Goal: Task Accomplishment & Management: Complete application form

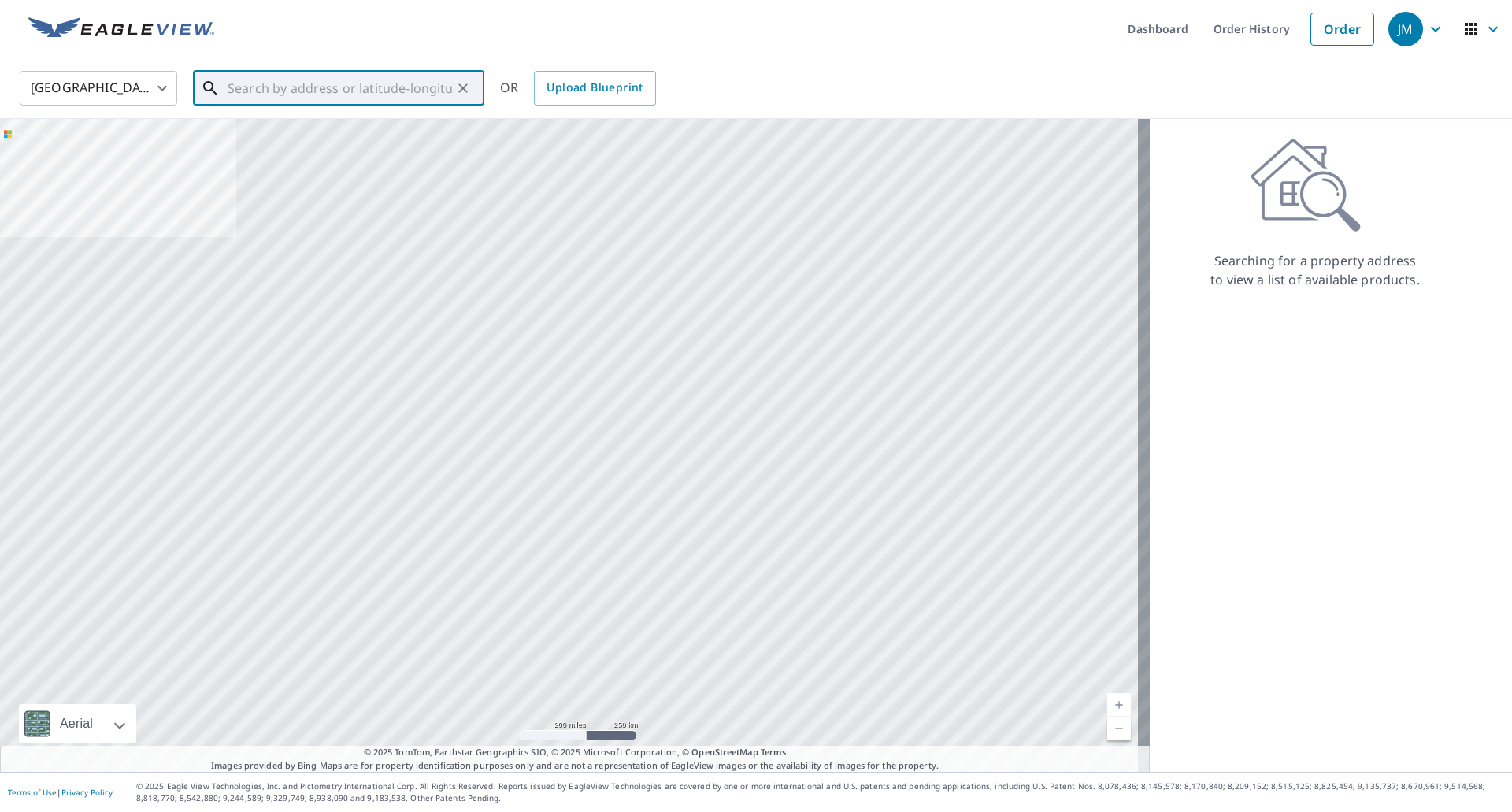
click at [353, 93] on input "text" at bounding box center [339, 88] width 225 height 44
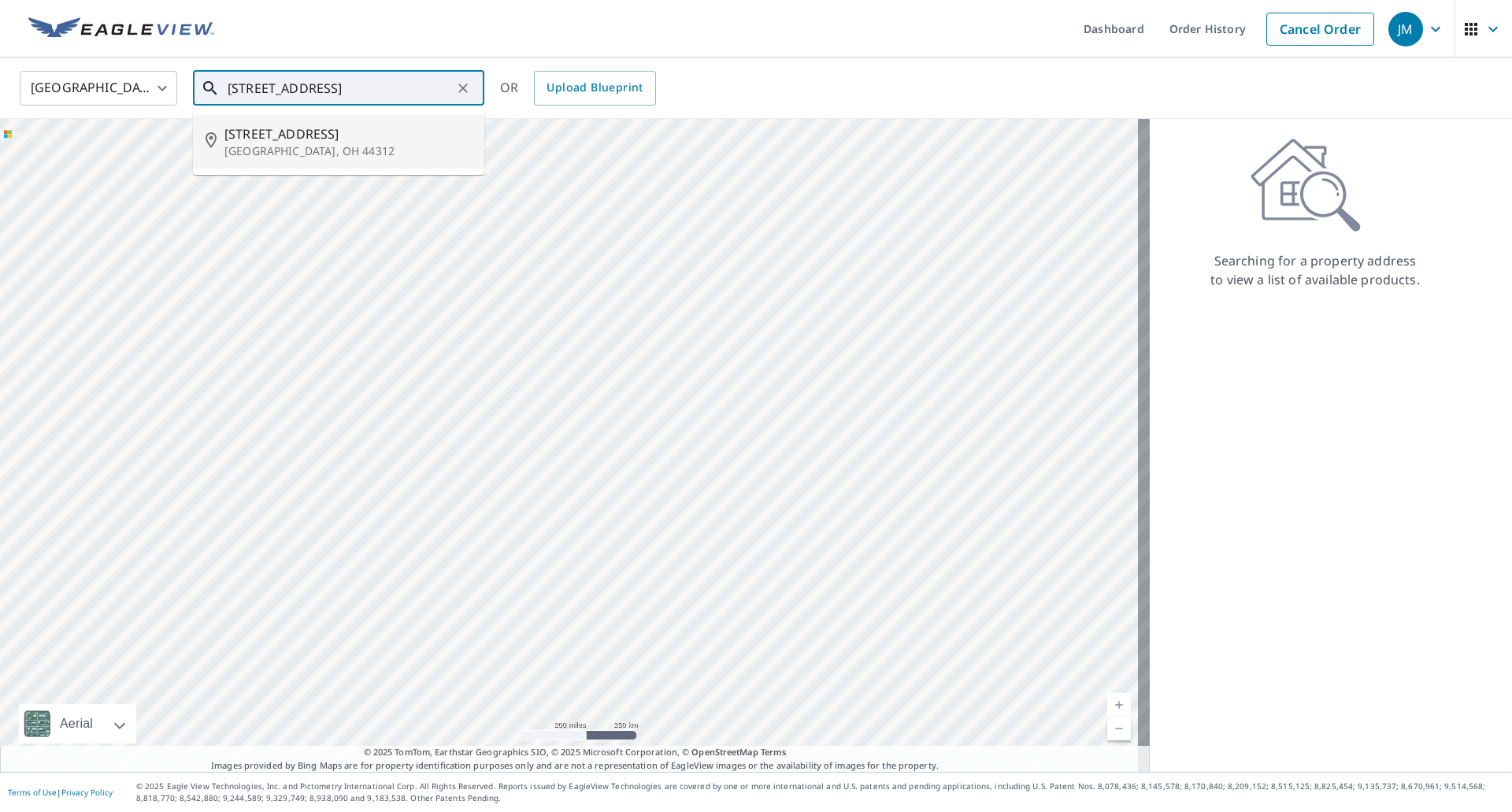
click at [334, 140] on span "[STREET_ADDRESS]" at bounding box center [348, 133] width 248 height 19
type input "[STREET_ADDRESS]"
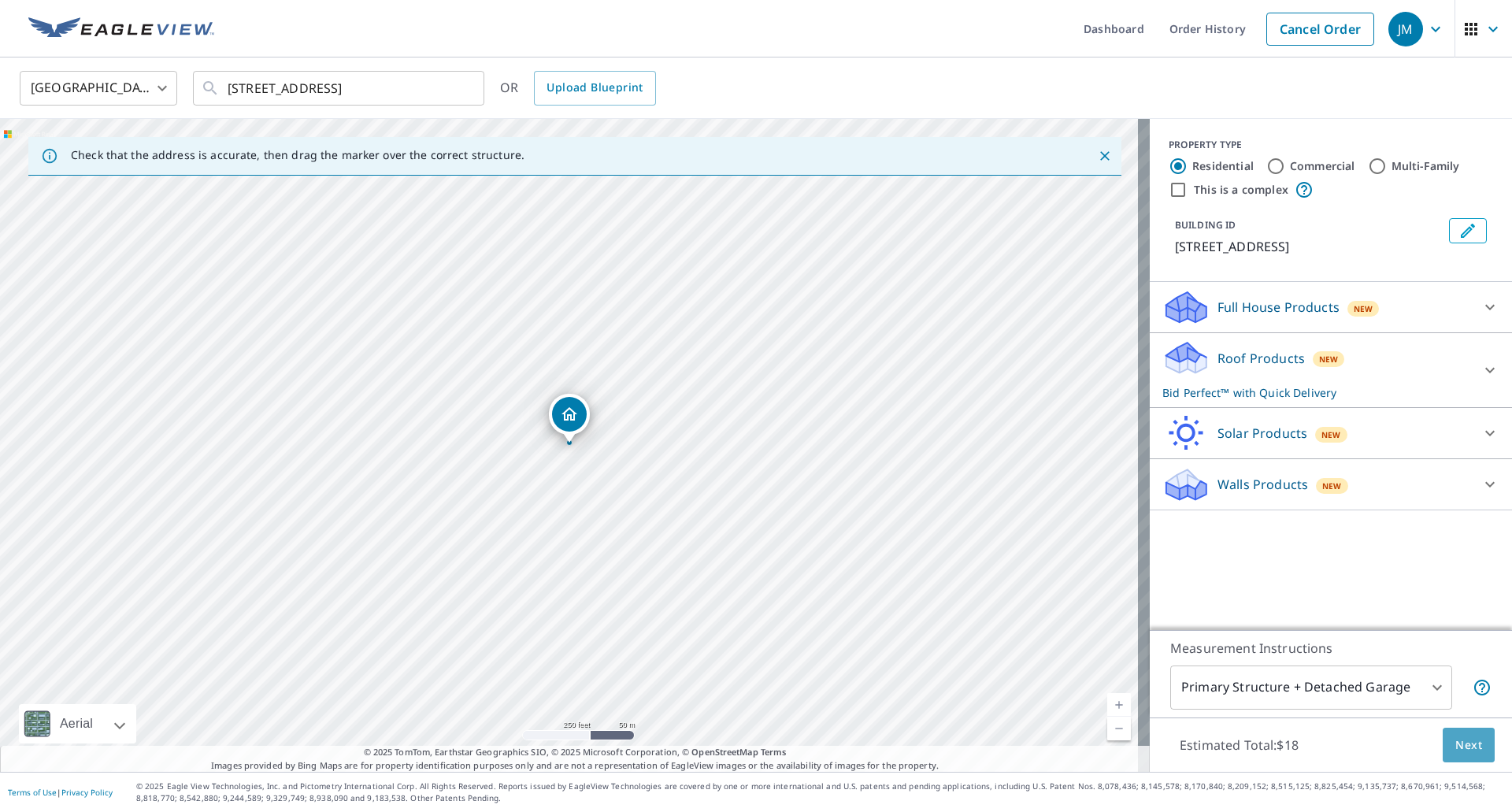
click at [1456, 746] on span "Next" at bounding box center [1469, 746] width 27 height 20
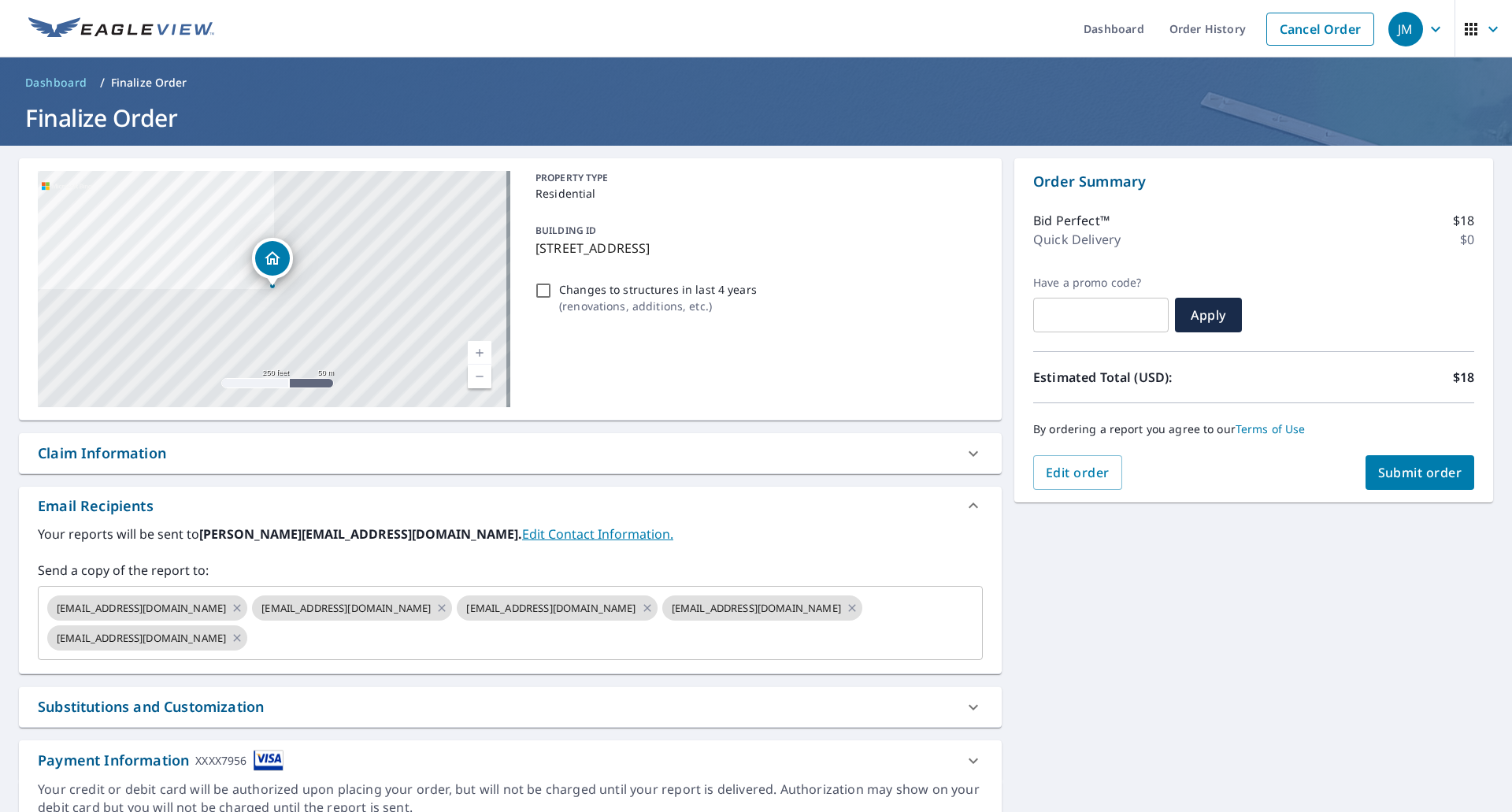
click at [118, 457] on div "Claim Information" at bounding box center [101, 453] width 128 height 21
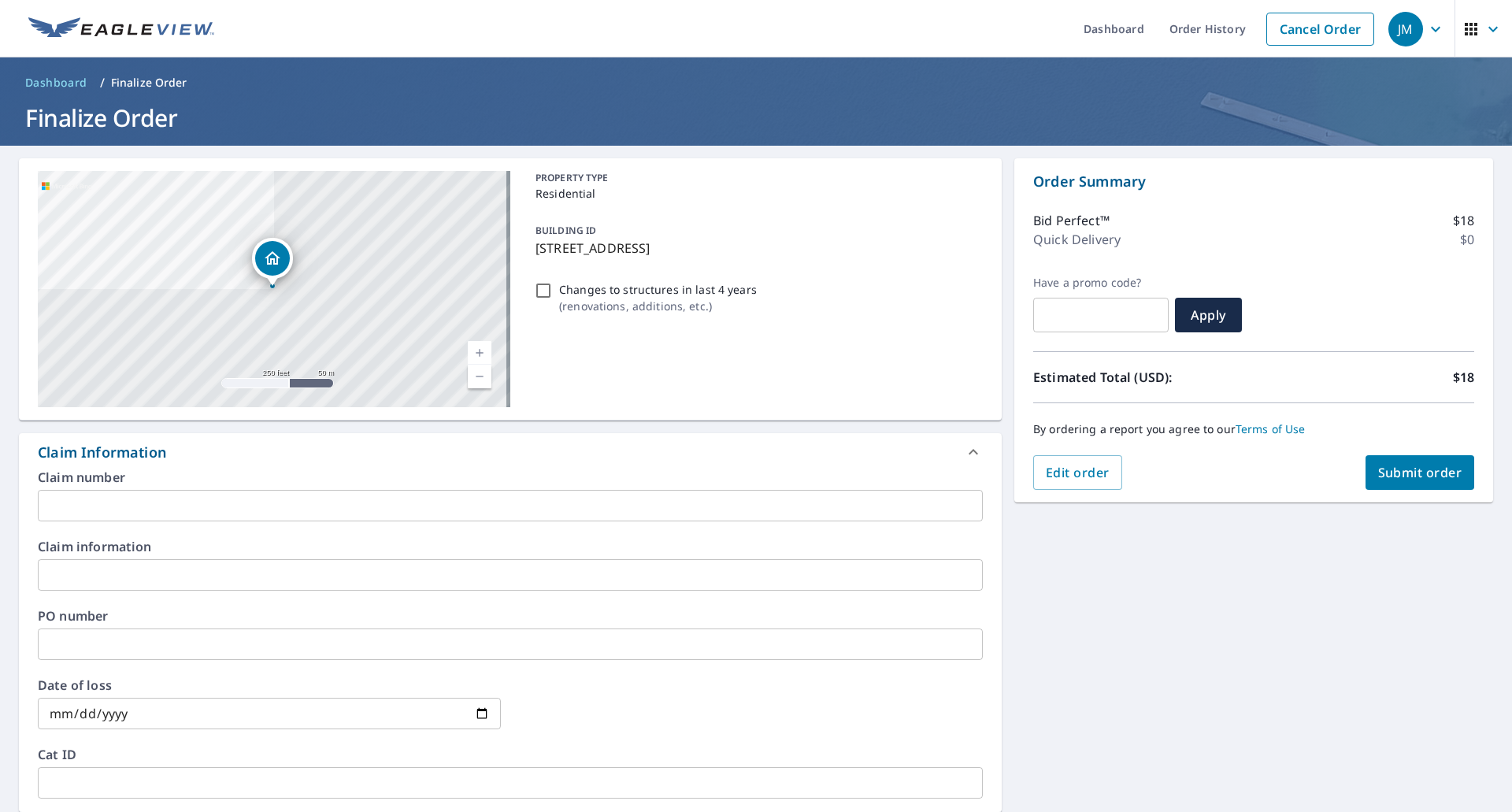
click at [118, 513] on input "text" at bounding box center [510, 505] width 945 height 32
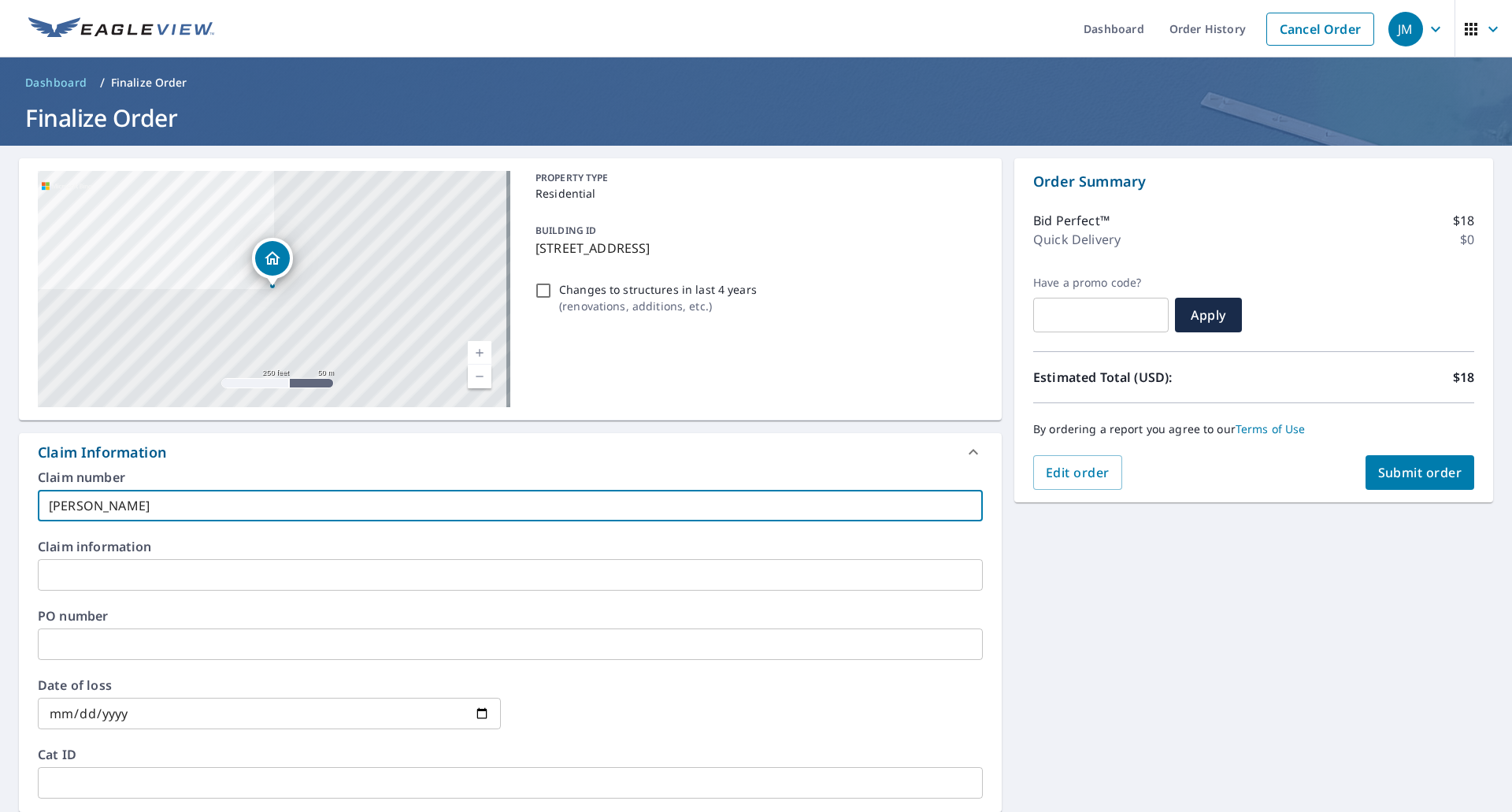
type input "[PERSON_NAME]"
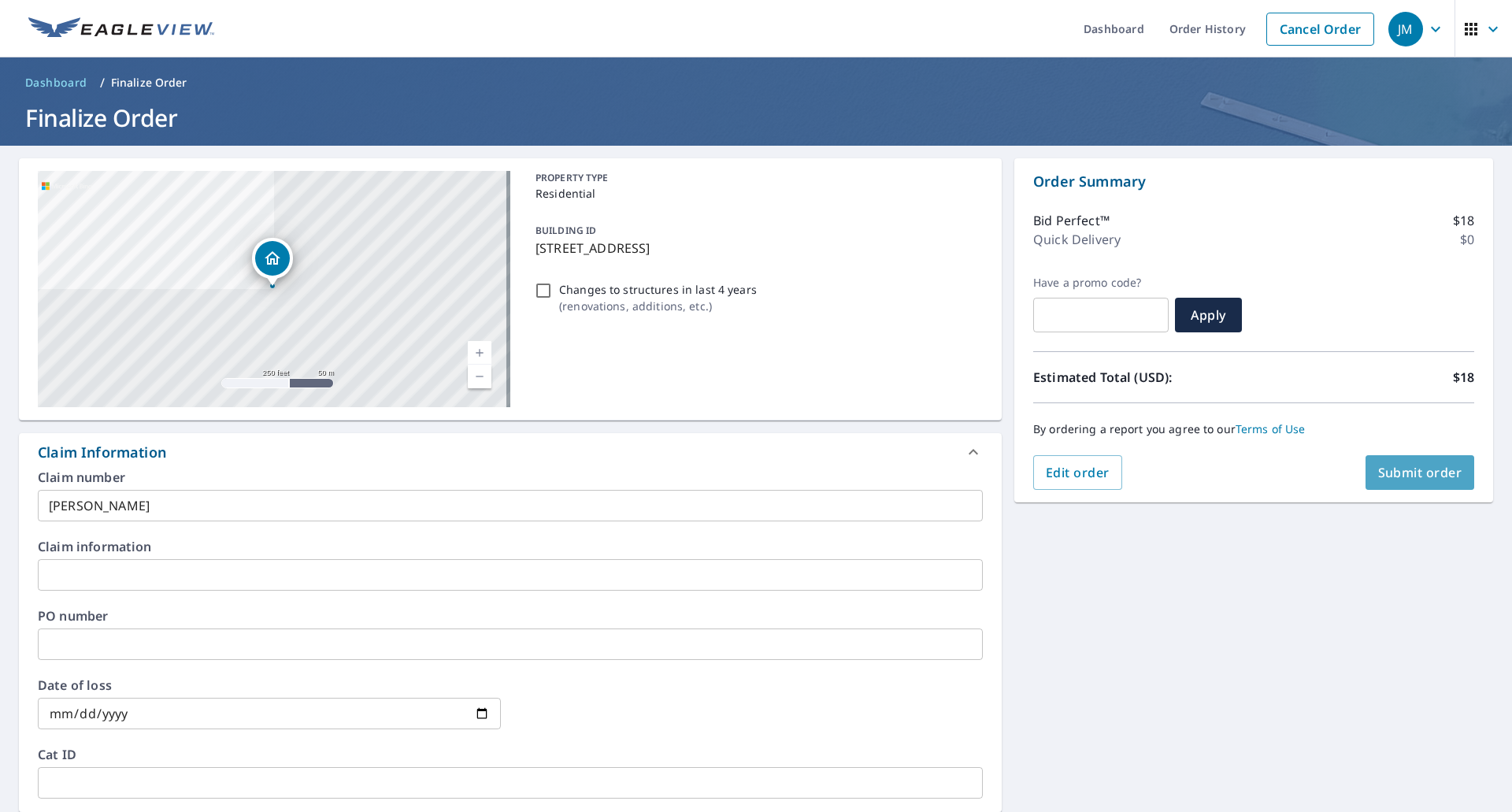
click at [1431, 471] on span "Submit order" at bounding box center [1420, 473] width 84 height 17
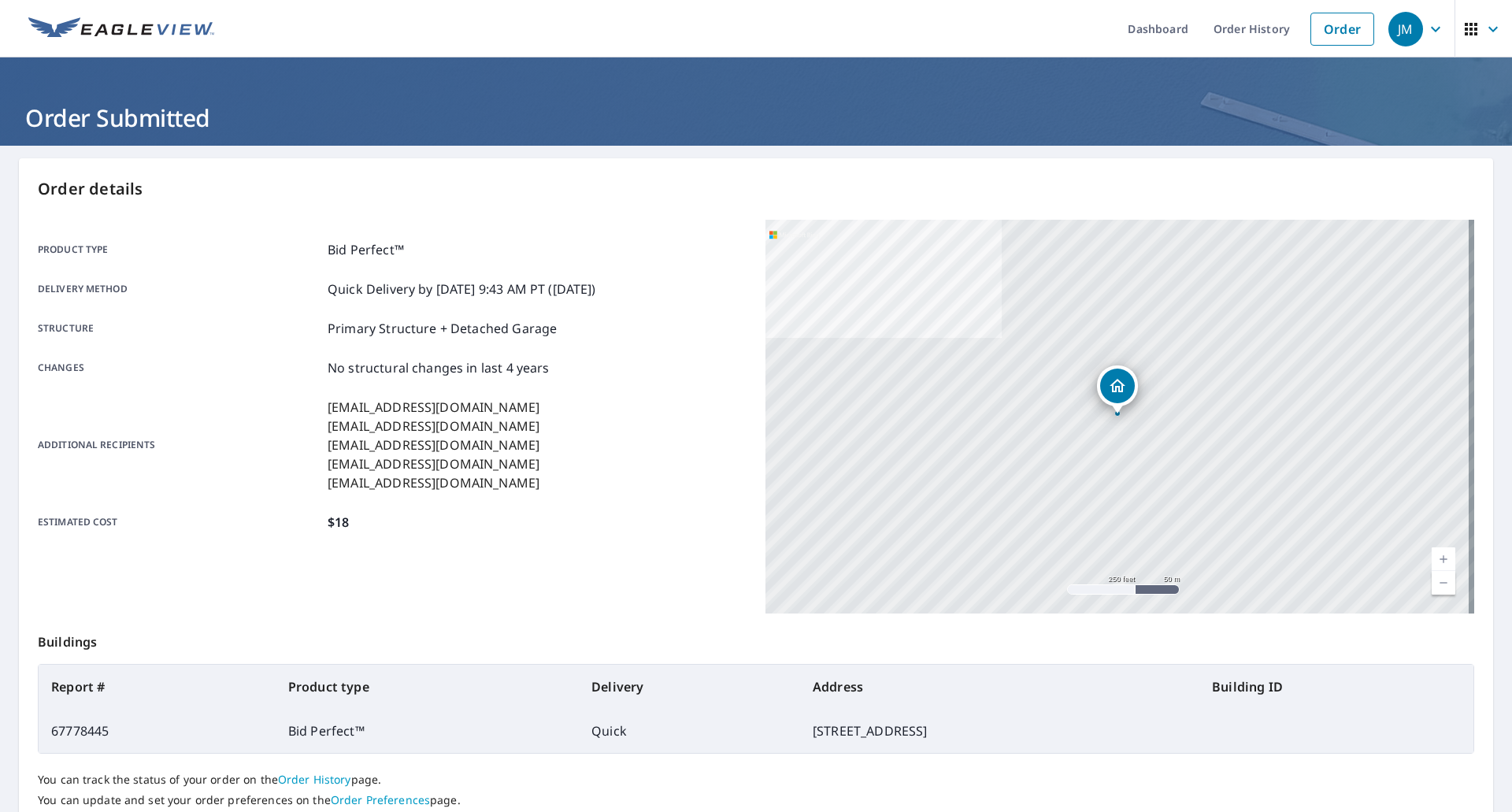
drag, startPoint x: 901, startPoint y: 732, endPoint x: 632, endPoint y: 729, distance: 269.0
click at [800, 729] on td "[STREET_ADDRESS]" at bounding box center [1000, 731] width 400 height 44
copy td "[STREET_ADDRESS]"
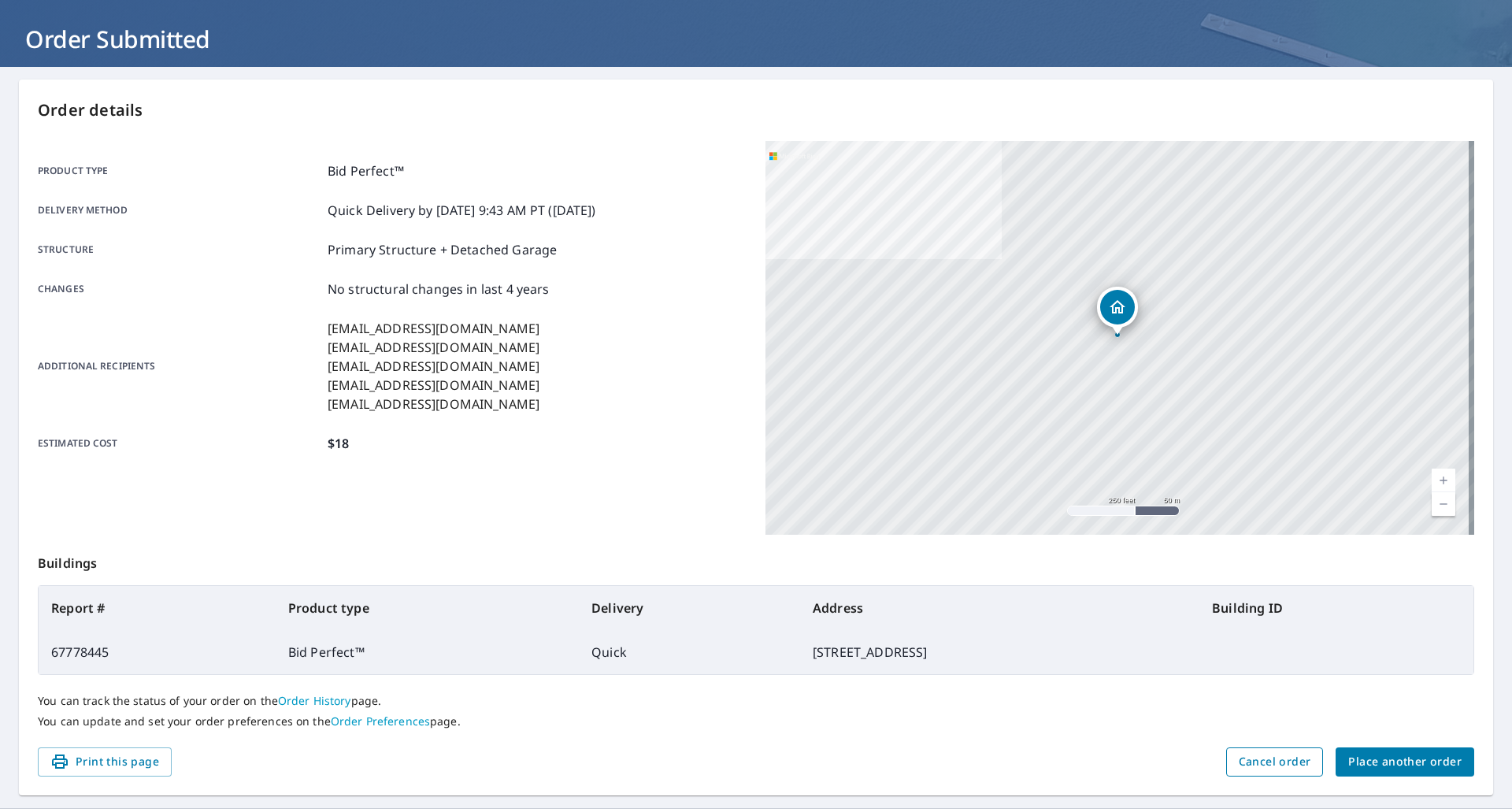
click at [1282, 760] on span "Cancel order" at bounding box center [1275, 762] width 73 height 20
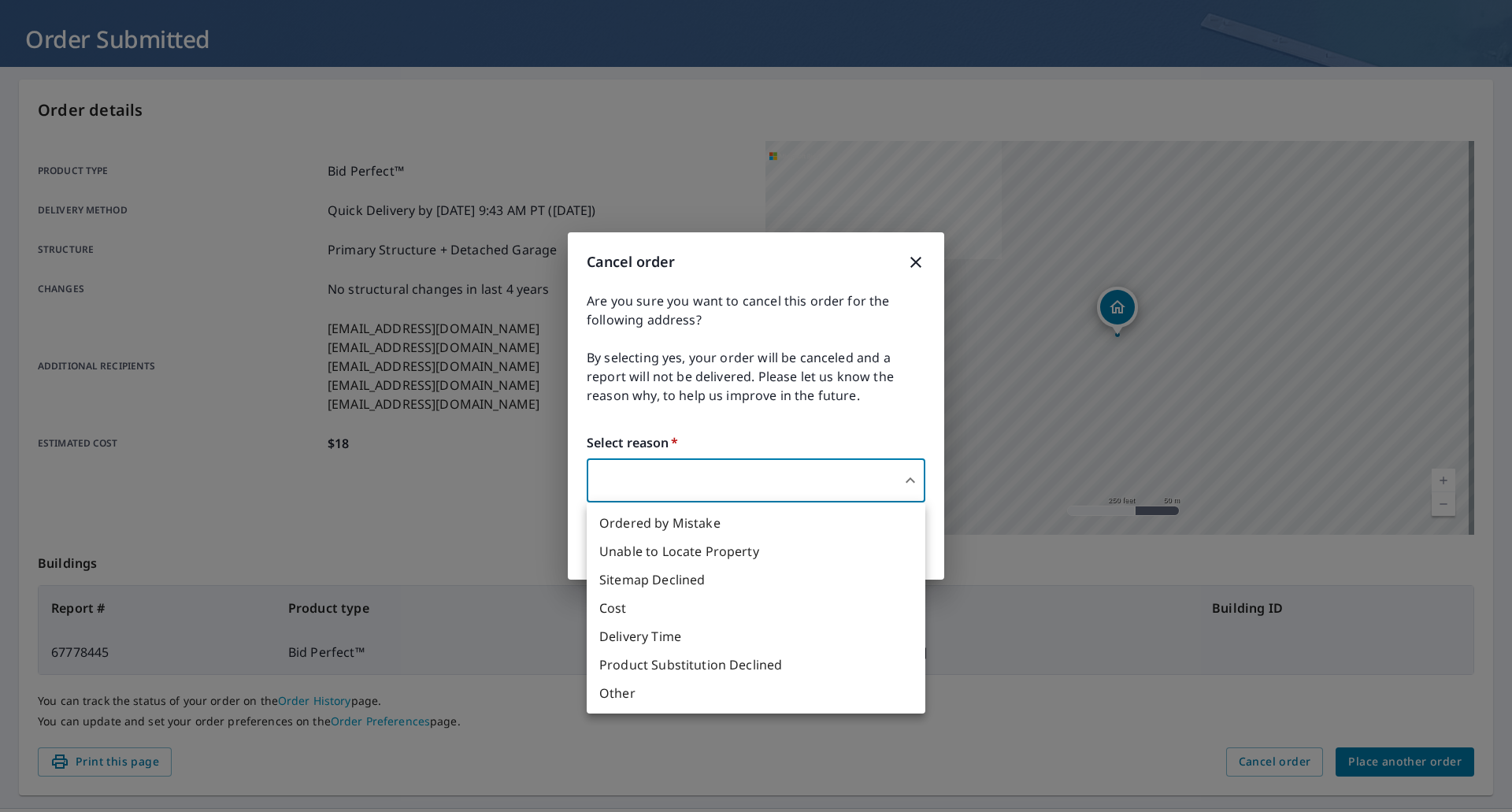
click at [651, 480] on body "JM JM Dashboard Order History Order JM Order Submitted Order details Product ty…" at bounding box center [756, 406] width 1512 height 812
click at [627, 689] on li "Other" at bounding box center [756, 693] width 338 height 29
type input "36"
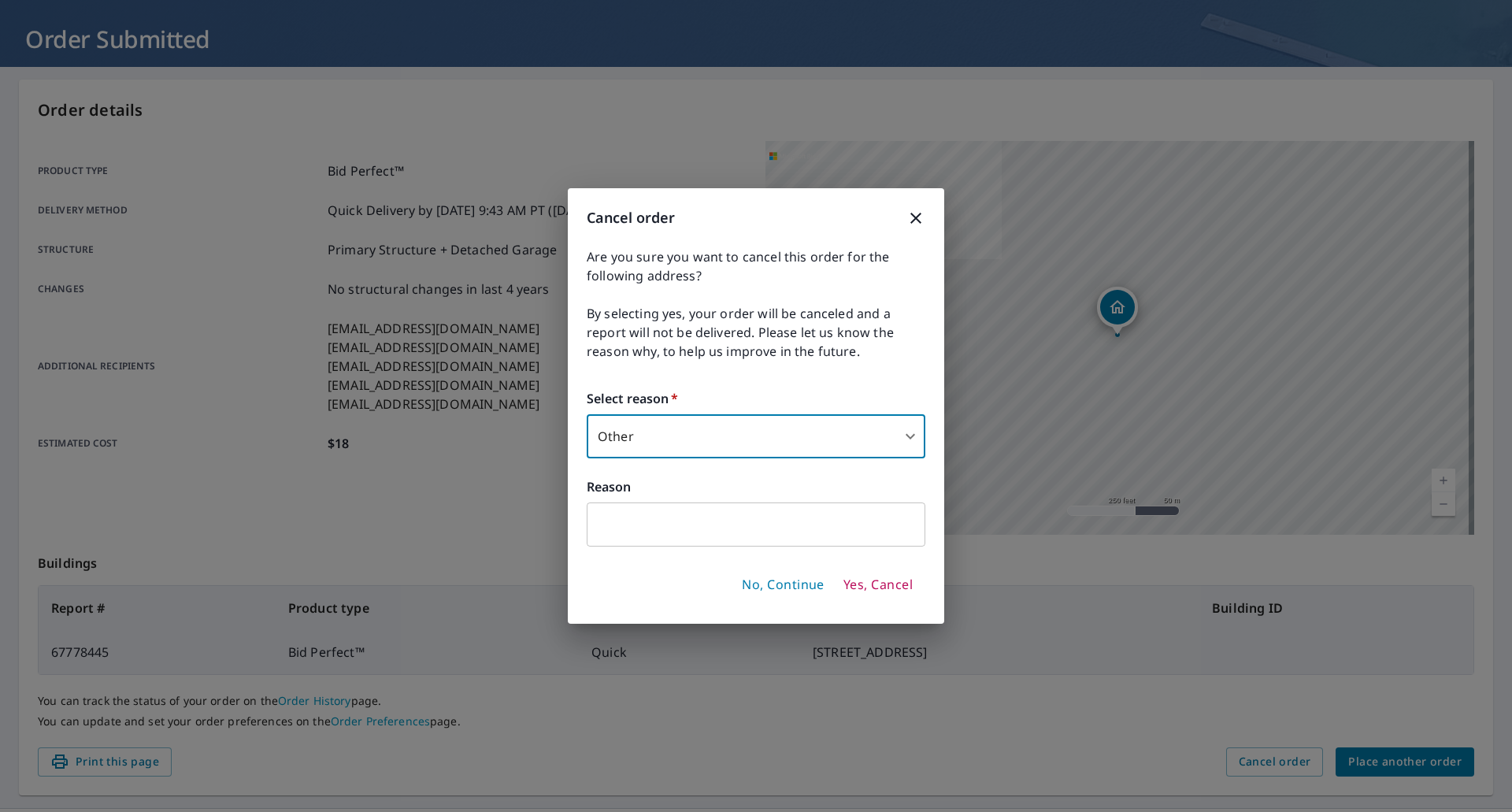
click at [613, 529] on input "text" at bounding box center [756, 525] width 338 height 44
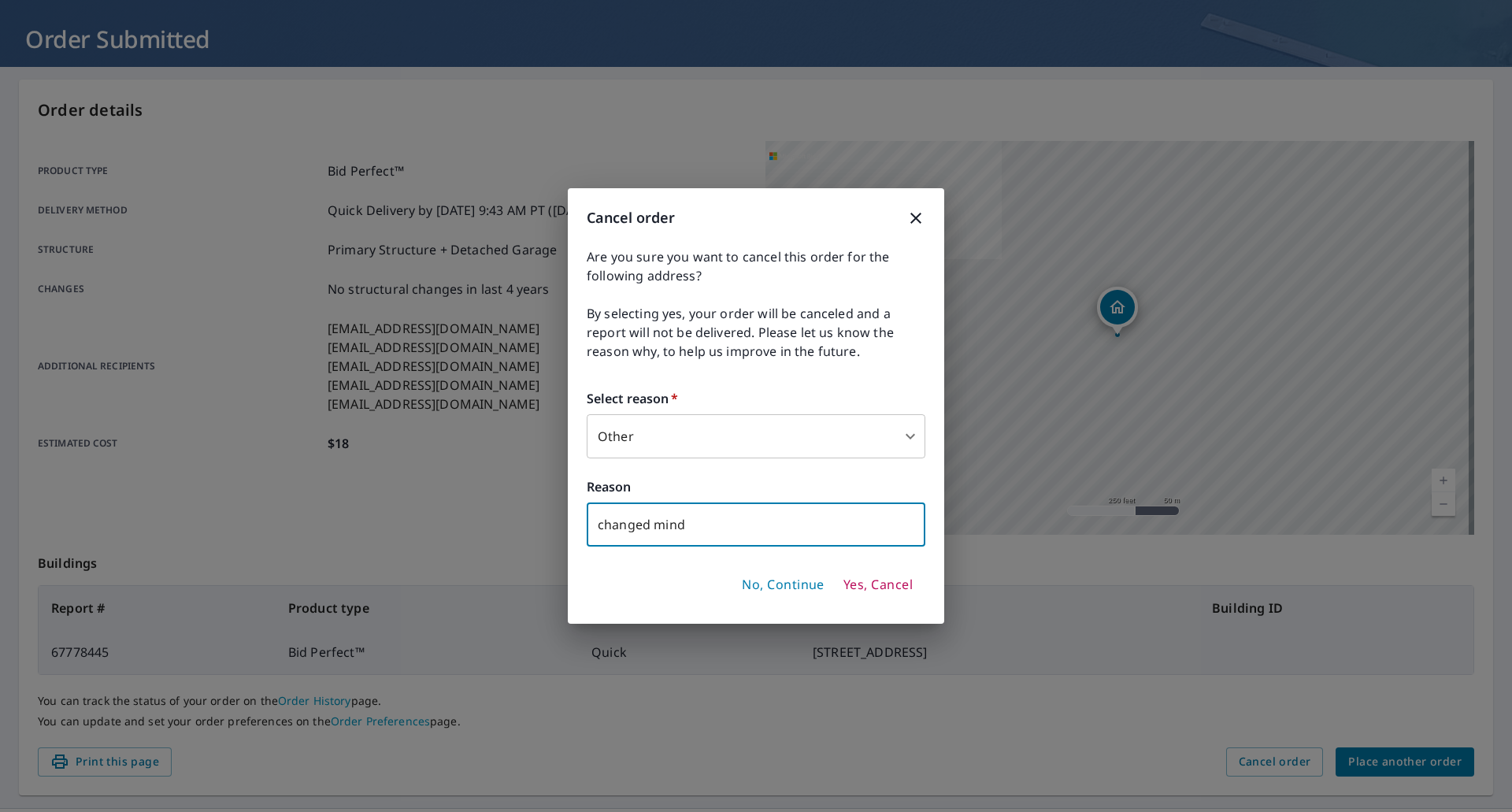
type input "changed mind"
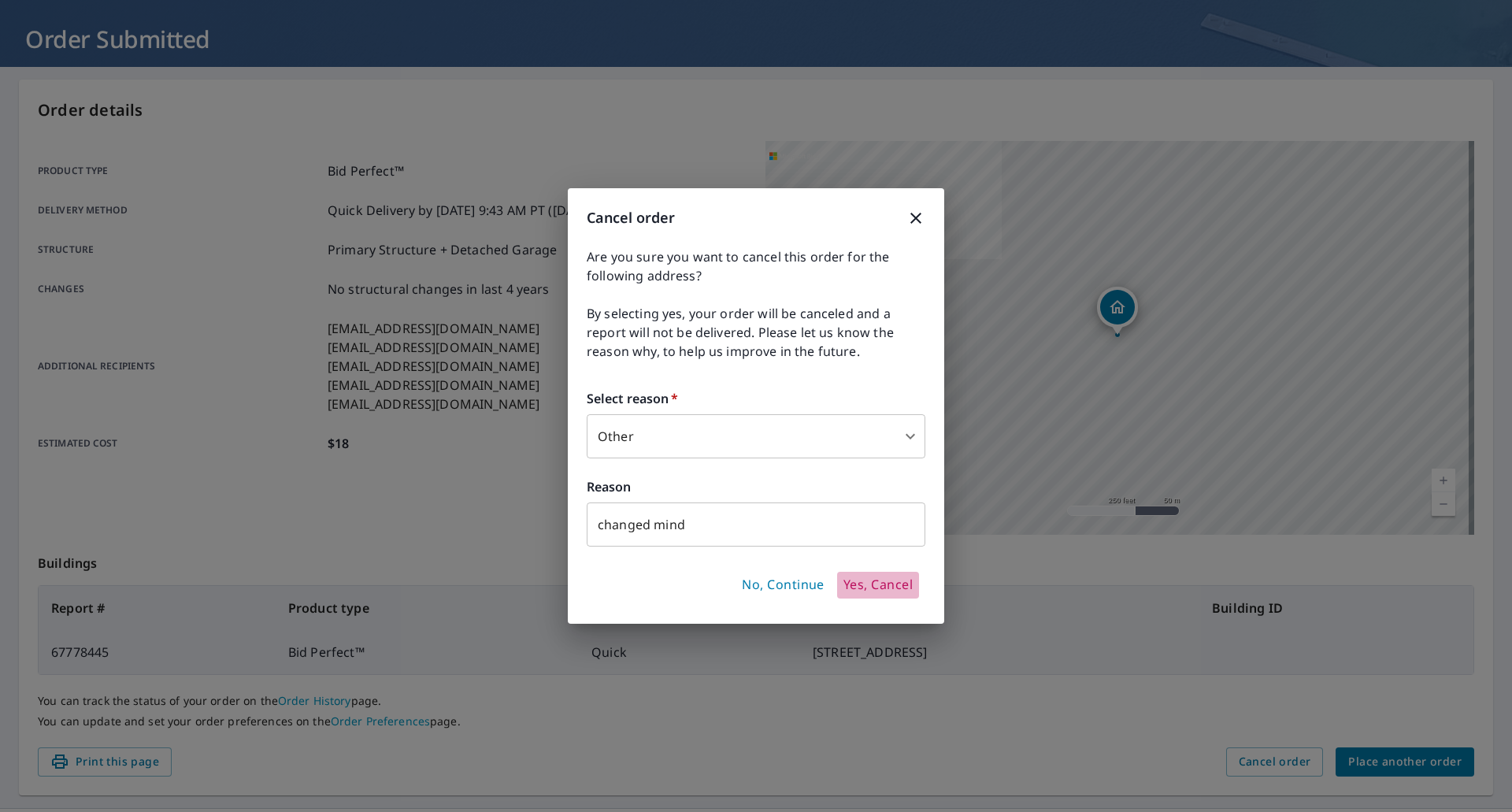
click at [871, 589] on span "Yes, Cancel" at bounding box center [878, 585] width 69 height 17
